Goal: Information Seeking & Learning: Understand process/instructions

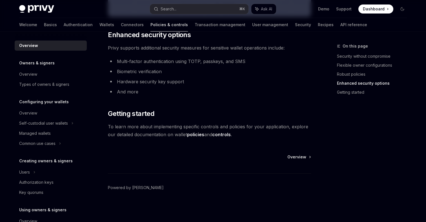
click at [151, 25] on link "Policies & controls" at bounding box center [170, 25] width 38 height 14
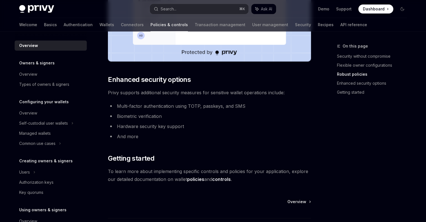
scroll to position [392, 0]
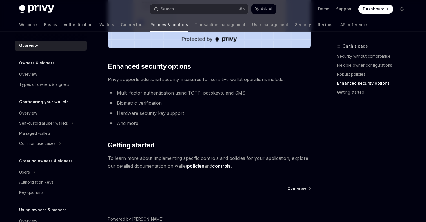
scroll to position [484, 0]
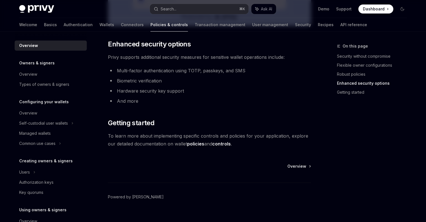
click at [195, 144] on link "policies" at bounding box center [195, 144] width 17 height 6
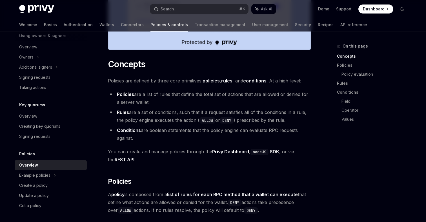
scroll to position [313, 0]
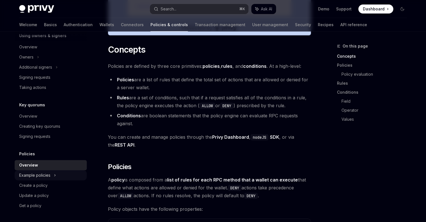
click at [46, 177] on div "Example policies" at bounding box center [34, 175] width 31 height 7
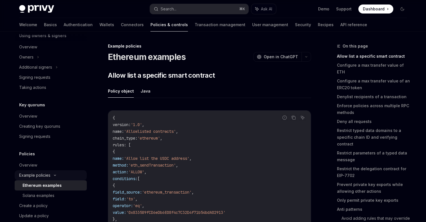
scroll to position [195, 0]
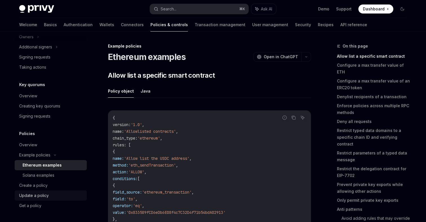
click at [45, 198] on div "Update a policy" at bounding box center [34, 196] width 30 height 7
type textarea "*"
